Goal: Task Accomplishment & Management: Complete application form

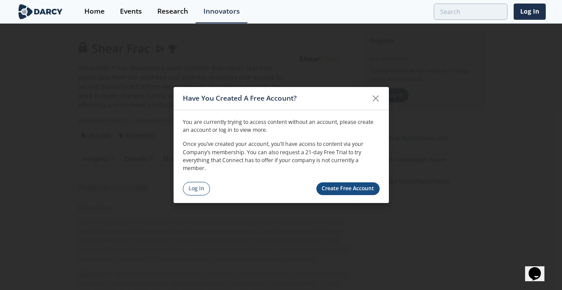
drag, startPoint x: 336, startPoint y: 188, endPoint x: 331, endPoint y: 184, distance: 5.6
click at [336, 188] on link "Create Free Account" at bounding box center [347, 188] width 63 height 13
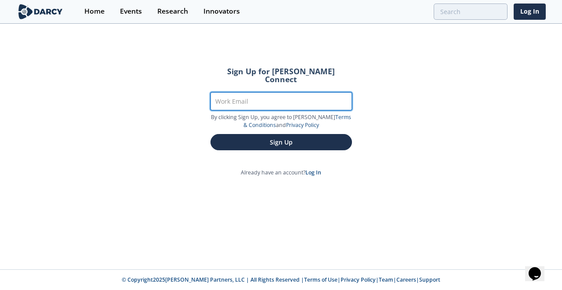
click at [254, 97] on input "Work Email" at bounding box center [280, 101] width 141 height 18
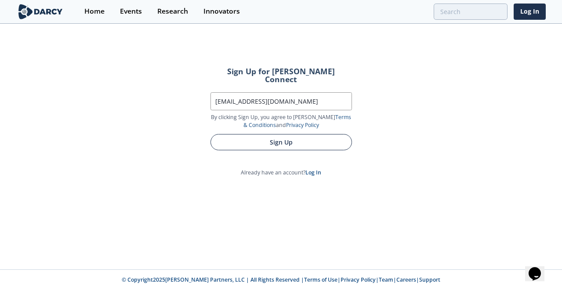
click at [245, 134] on button "Sign Up" at bounding box center [280, 142] width 141 height 16
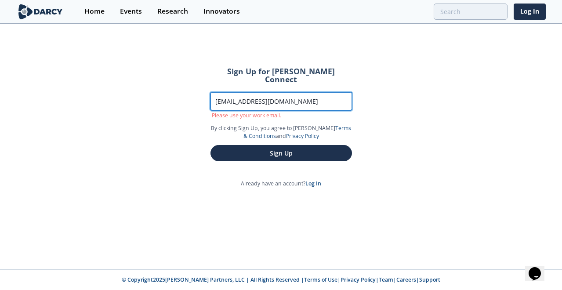
drag, startPoint x: 289, startPoint y: 97, endPoint x: 196, endPoint y: 95, distance: 92.7
click at [196, 95] on section "Sign Up for Darcy Connect Work Email 1322192596@qq.com Please use your work ema…" at bounding box center [281, 121] width 172 height 133
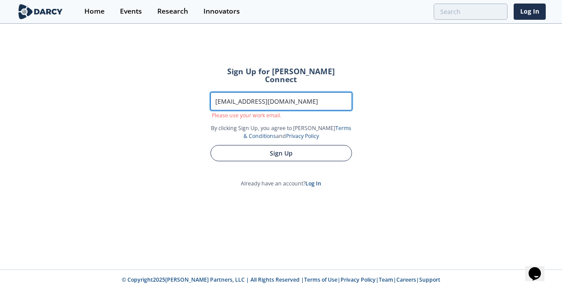
type input "20222310151@student.cup.edu.cn"
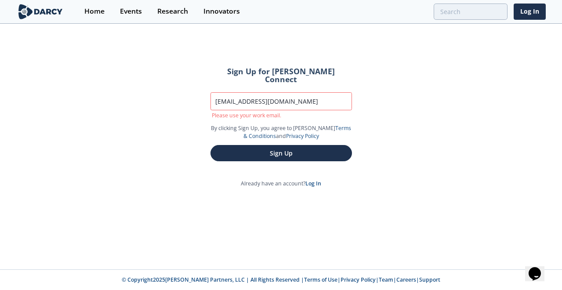
drag, startPoint x: 249, startPoint y: 140, endPoint x: 254, endPoint y: 146, distance: 7.8
click at [249, 145] on button "Sign Up" at bounding box center [280, 153] width 141 height 16
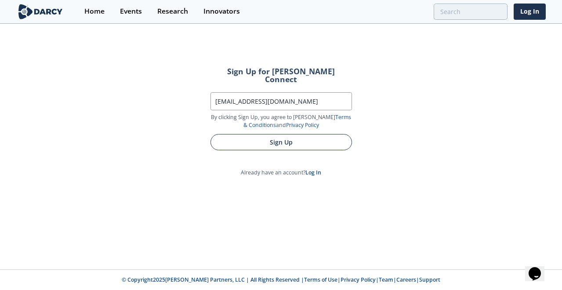
click at [267, 138] on button "Sign Up" at bounding box center [280, 142] width 141 height 16
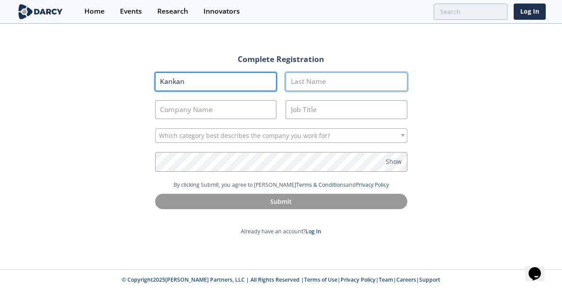
type input "Kankan"
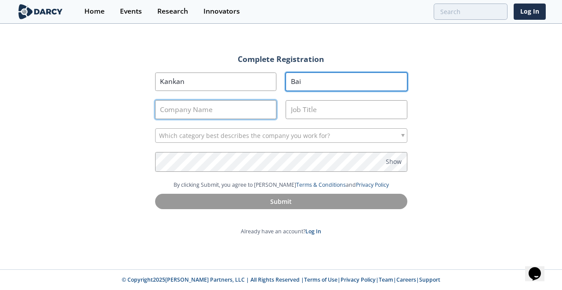
type input "Bai"
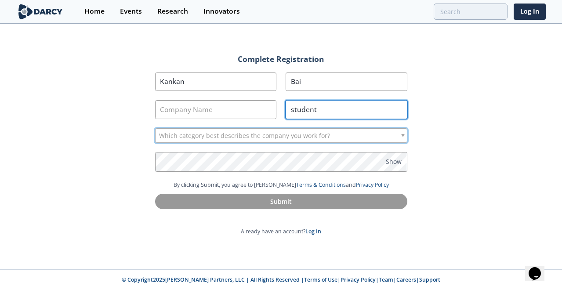
type input "student"
drag, startPoint x: 206, startPoint y: 141, endPoint x: 215, endPoint y: 143, distance: 9.2
click at [206, 141] on span "Which category best describes the company you work for?" at bounding box center [244, 136] width 171 height 14
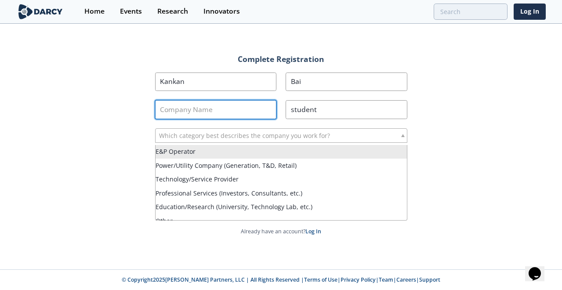
click at [196, 111] on input "Company Name" at bounding box center [216, 109] width 122 height 19
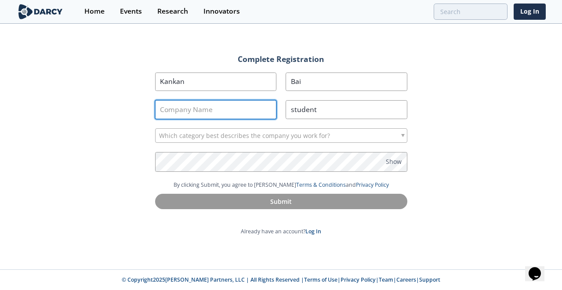
paste input "University of Montpellier"
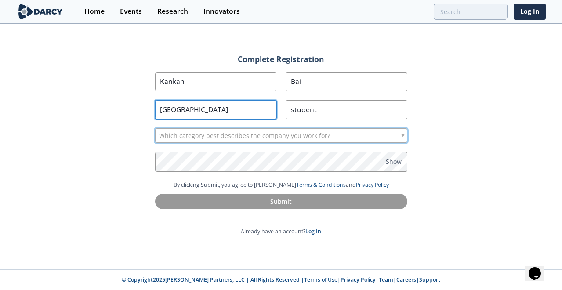
type input "University of Montpellier"
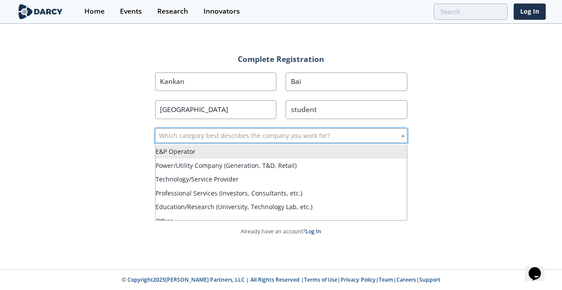
click at [207, 141] on span "Which category best describes the company you work for?" at bounding box center [244, 136] width 171 height 14
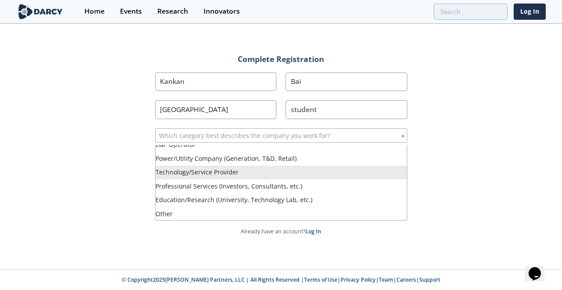
scroll to position [6, 0]
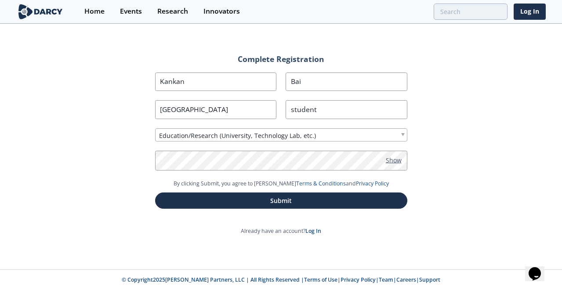
click at [389, 163] on span "Show" at bounding box center [394, 159] width 16 height 9
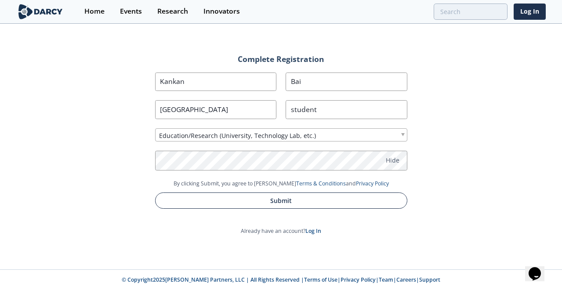
drag, startPoint x: 239, startPoint y: 201, endPoint x: 244, endPoint y: 200, distance: 5.3
click at [239, 201] on button "Submit" at bounding box center [281, 200] width 252 height 16
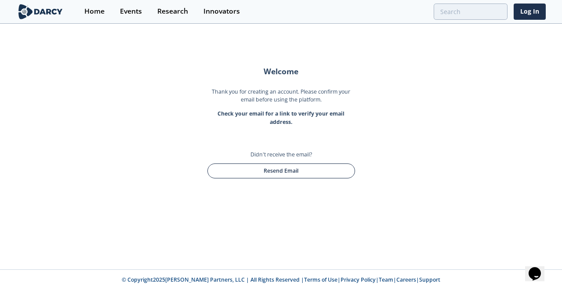
click at [276, 171] on button "Resend Email" at bounding box center [281, 170] width 148 height 15
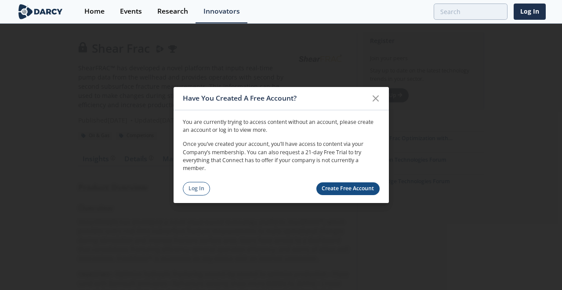
click at [350, 183] on link "Create Free Account" at bounding box center [347, 188] width 63 height 13
